Goal: Contribute content: Add original content to the website for others to see

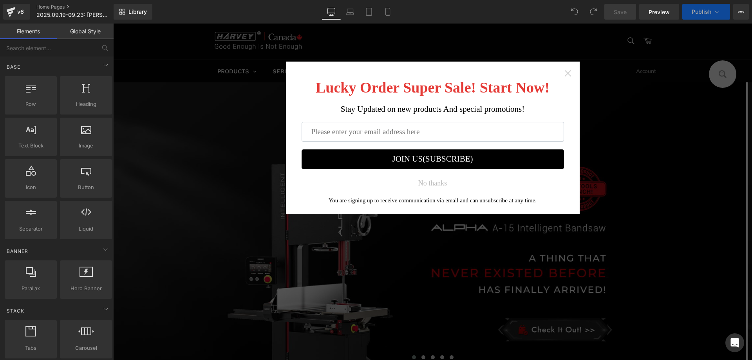
click at [567, 72] on icon "Close widget" at bounding box center [568, 73] width 8 height 8
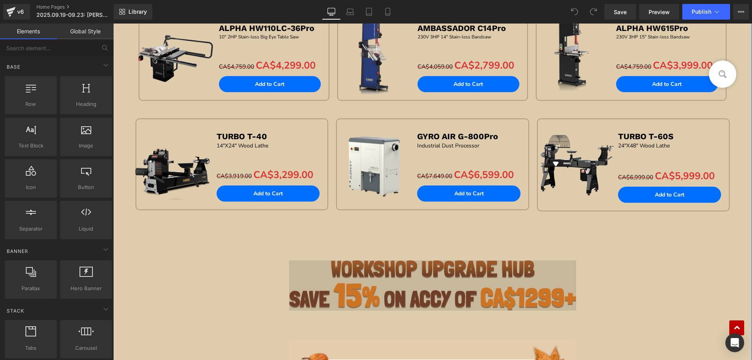
scroll to position [940, 0]
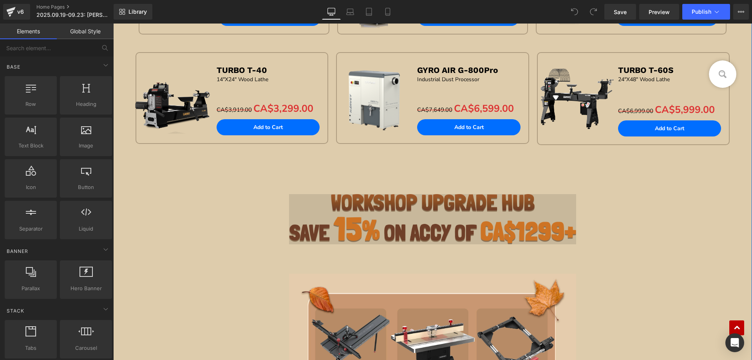
drag, startPoint x: 402, startPoint y: 213, endPoint x: 417, endPoint y: 214, distance: 14.5
click at [403, 213] on img at bounding box center [433, 219] width 288 height 50
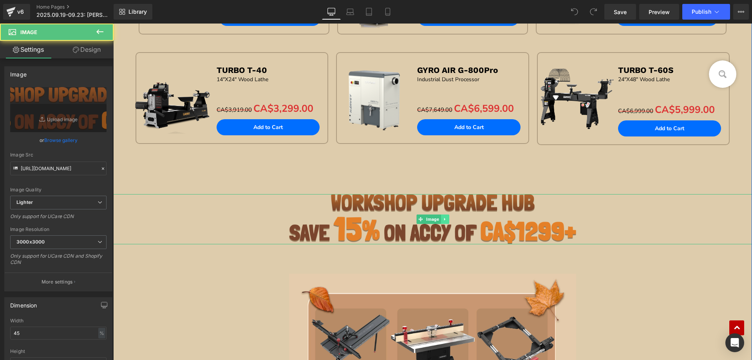
click at [441, 222] on link at bounding box center [445, 218] width 8 height 9
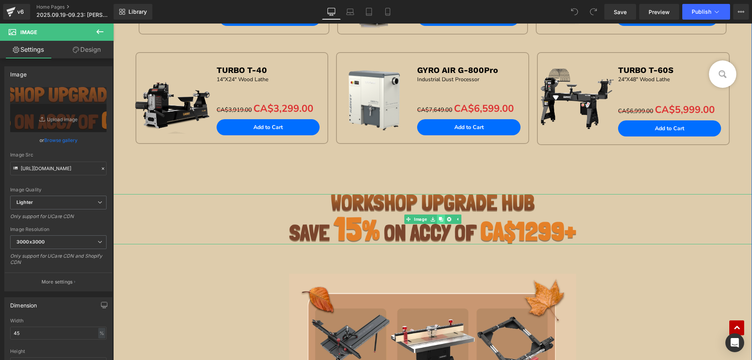
click at [439, 218] on icon at bounding box center [441, 219] width 4 height 4
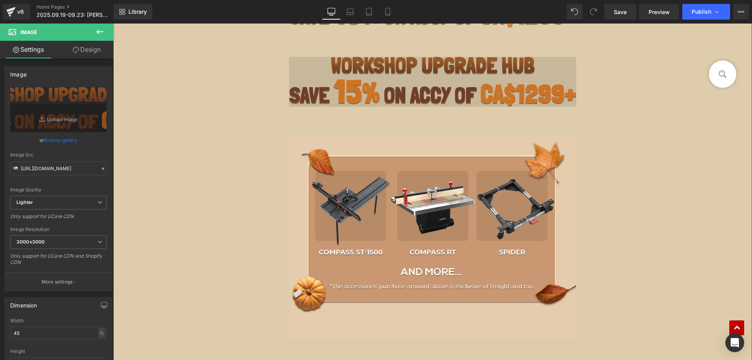
scroll to position [1115, 0]
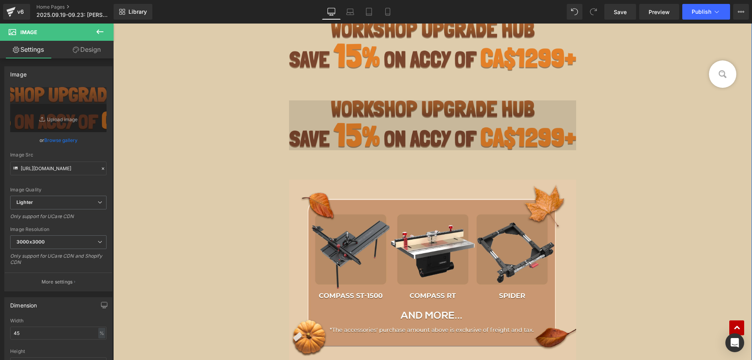
click at [388, 132] on img at bounding box center [433, 125] width 288 height 50
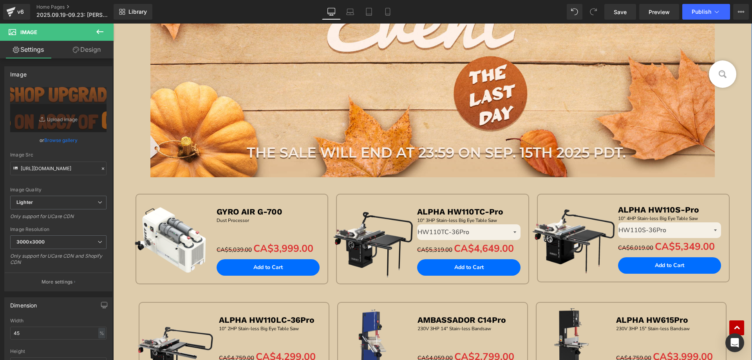
scroll to position [606, 0]
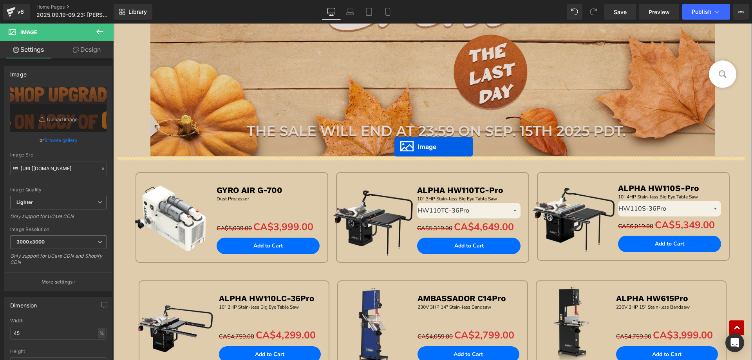
drag, startPoint x: 418, startPoint y: 125, endPoint x: 394, endPoint y: 147, distance: 31.9
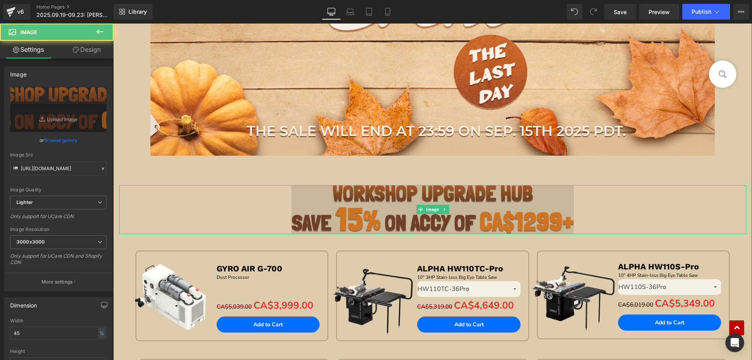
click at [355, 216] on img at bounding box center [432, 209] width 282 height 49
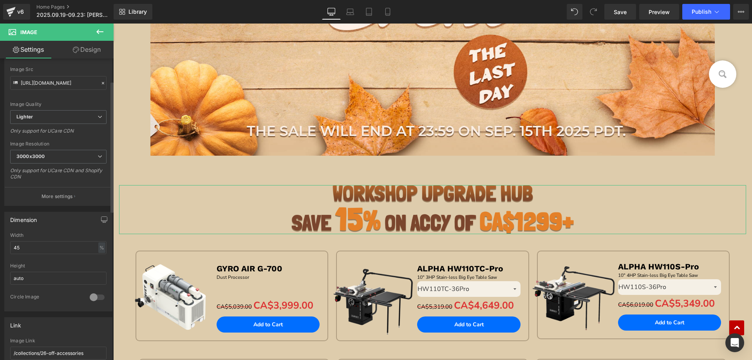
scroll to position [235, 0]
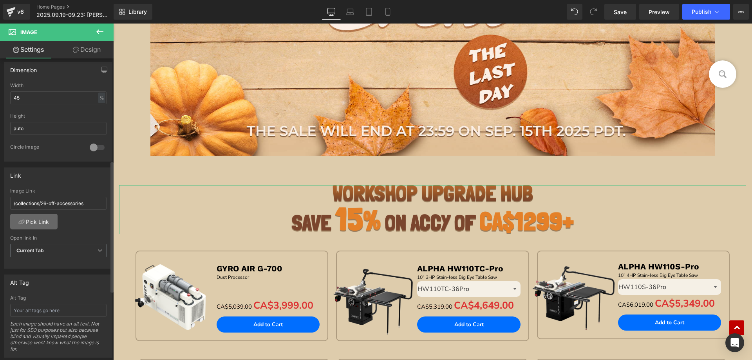
click at [34, 221] on link "Pick Link" at bounding box center [33, 221] width 47 height 16
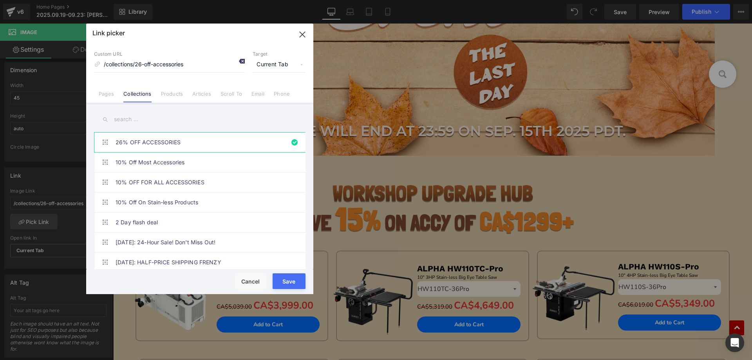
click at [241, 62] on icon at bounding box center [242, 61] width 6 height 6
click at [275, 278] on button "Save" at bounding box center [289, 281] width 33 height 16
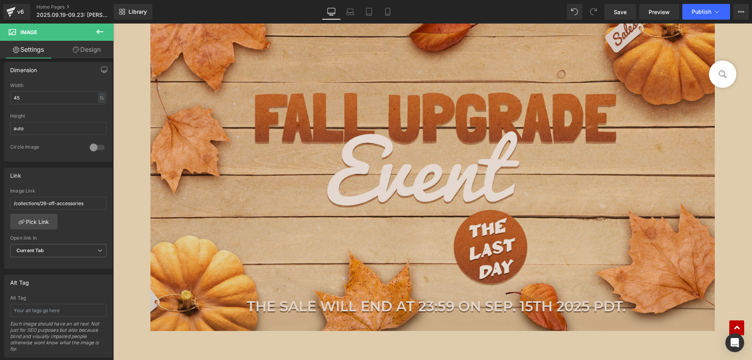
click at [328, 133] on img at bounding box center [432, 165] width 564 height 331
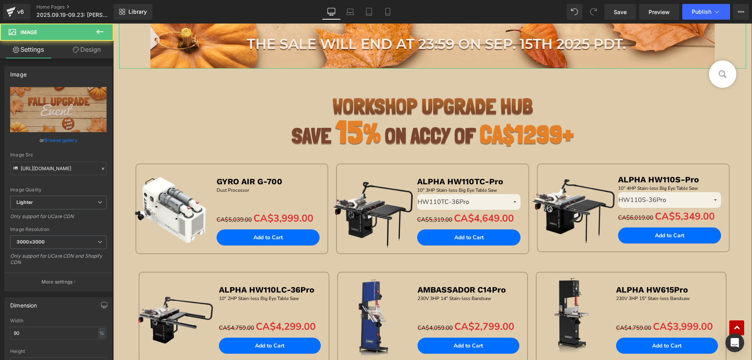
scroll to position [744, 0]
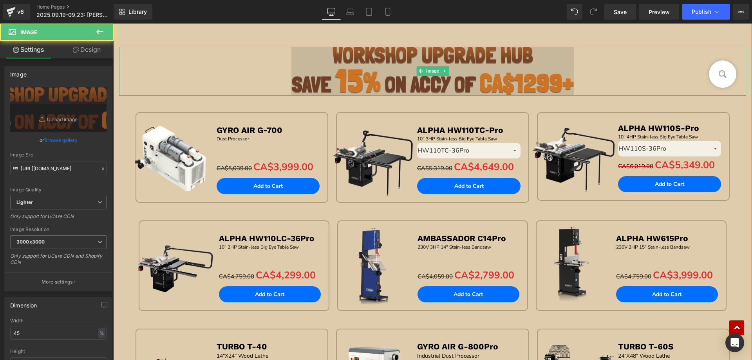
click at [357, 83] on img at bounding box center [432, 71] width 282 height 49
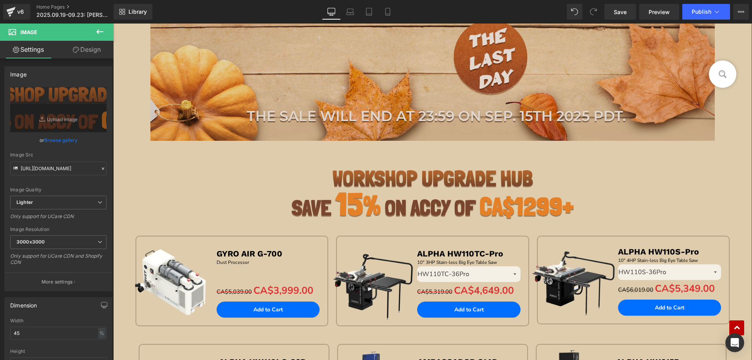
scroll to position [627, 0]
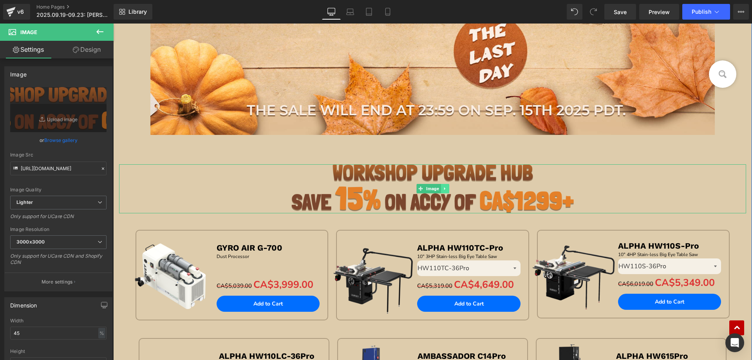
click at [441, 188] on link at bounding box center [445, 188] width 8 height 9
click at [439, 189] on icon at bounding box center [441, 188] width 4 height 4
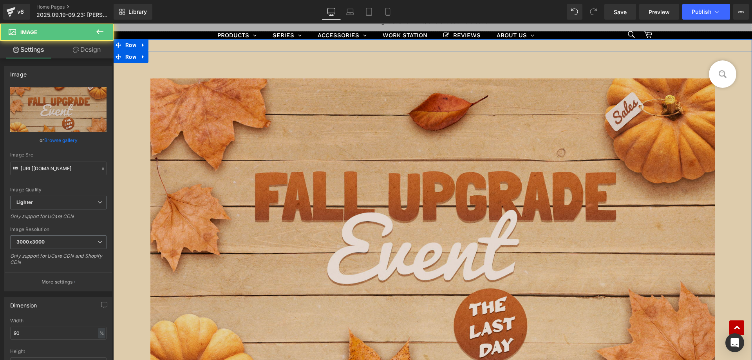
click at [321, 167] on img at bounding box center [432, 243] width 564 height 331
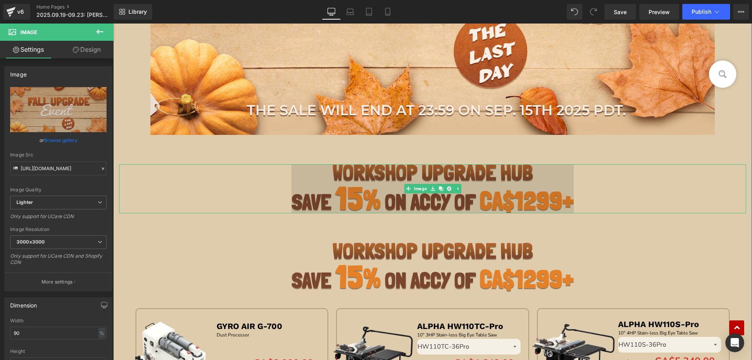
click at [414, 177] on img at bounding box center [432, 188] width 282 height 49
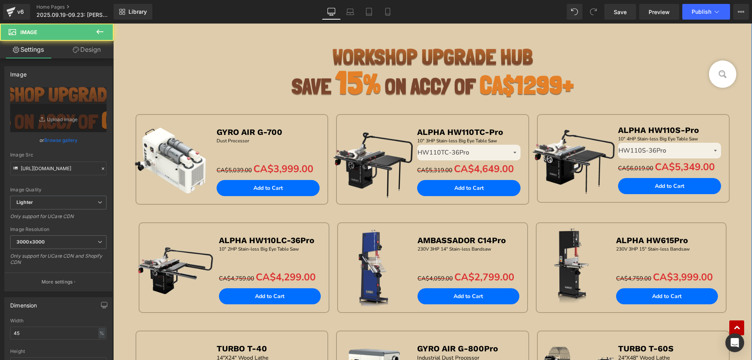
scroll to position [823, 0]
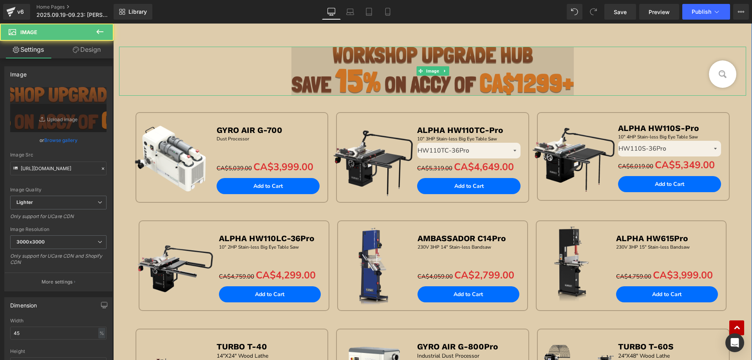
click at [378, 63] on img at bounding box center [432, 71] width 282 height 49
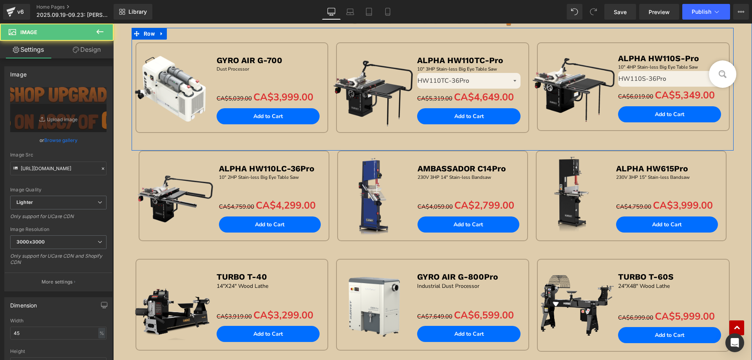
scroll to position [1097, 0]
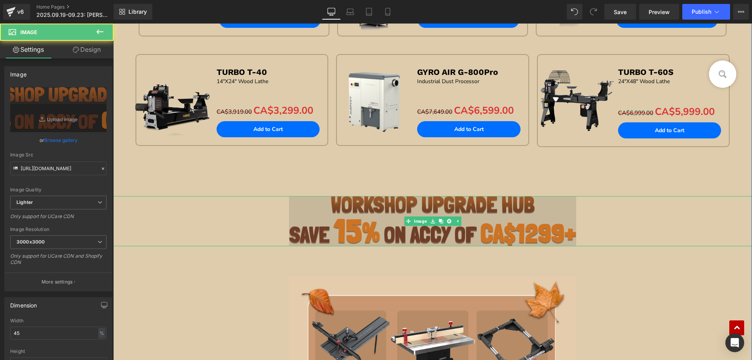
click at [350, 213] on img at bounding box center [433, 221] width 288 height 50
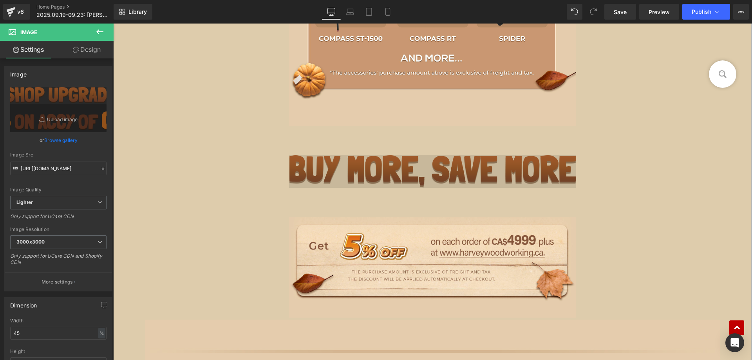
scroll to position [1567, 0]
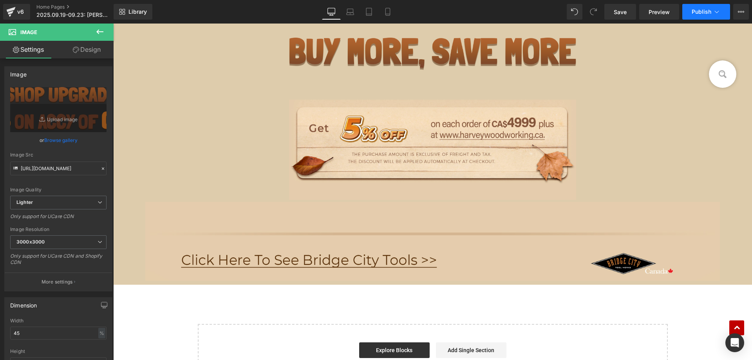
click at [696, 11] on span "Publish" at bounding box center [702, 12] width 20 height 6
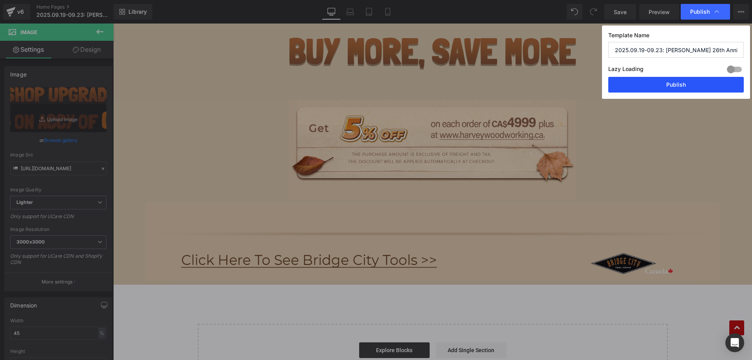
click at [647, 84] on button "Publish" at bounding box center [676, 85] width 136 height 16
